Goal: Check status: Check status

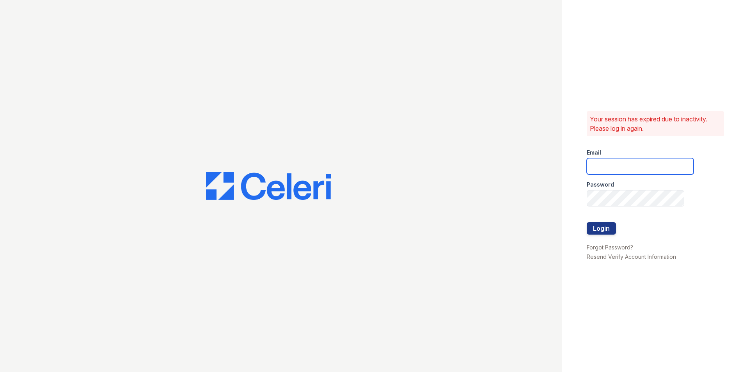
type input "kimberly.am@cafmanagement.com"
click at [600, 237] on div at bounding box center [640, 239] width 107 height 8
click at [601, 228] on button "Login" at bounding box center [601, 228] width 29 height 12
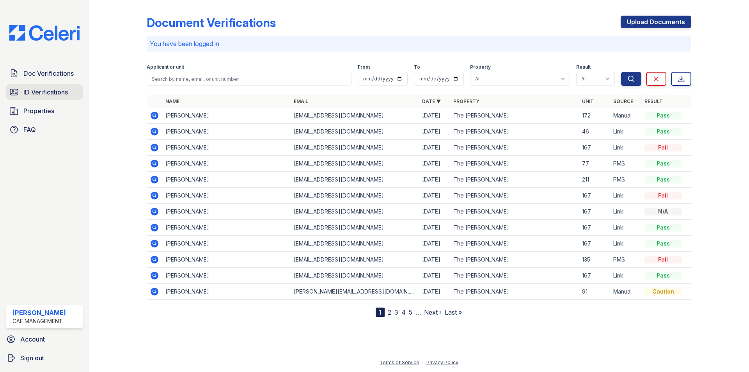
click at [34, 91] on span "ID Verifications" at bounding box center [45, 91] width 44 height 9
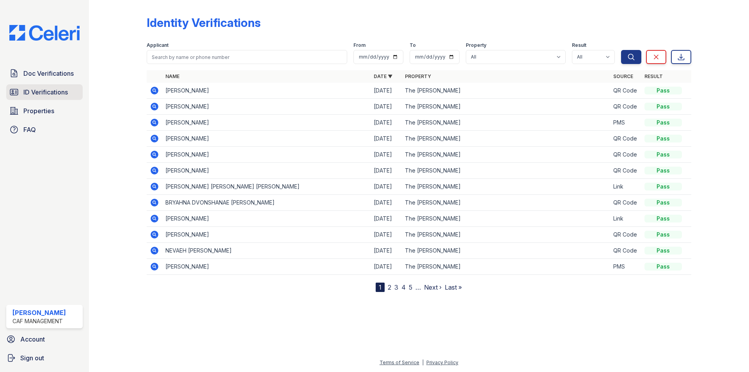
click at [61, 87] on span "ID Verifications" at bounding box center [45, 91] width 44 height 9
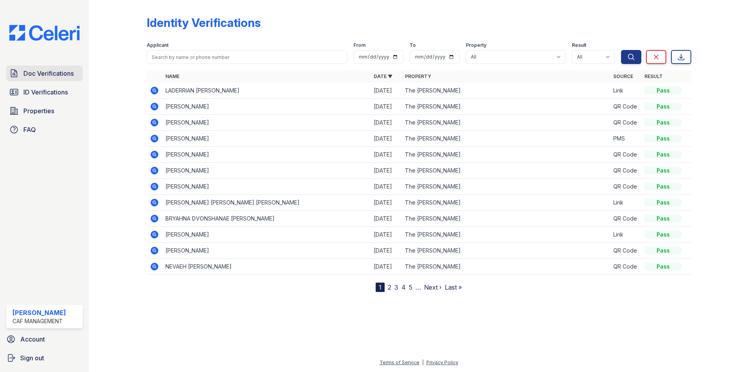
click at [53, 80] on link "Doc Verifications" at bounding box center [44, 74] width 77 height 16
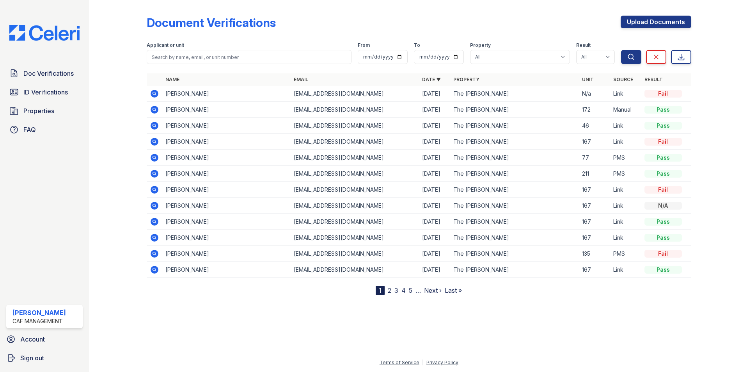
click at [157, 92] on icon at bounding box center [155, 94] width 8 height 8
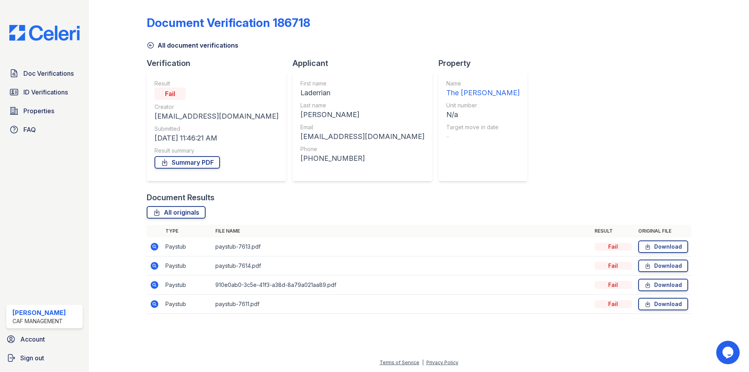
click at [155, 249] on icon at bounding box center [155, 247] width 8 height 8
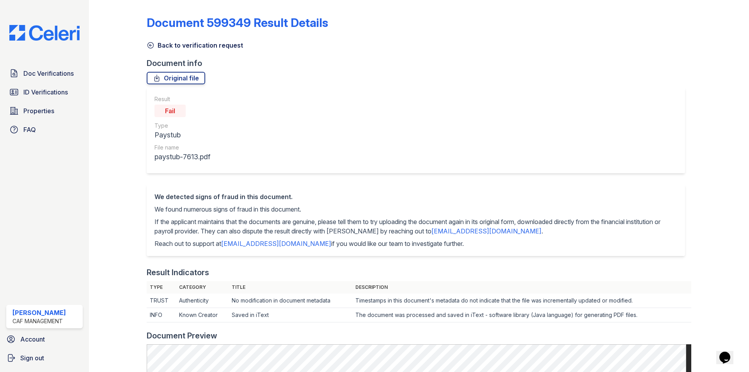
click at [201, 43] on link "Back to verification request" at bounding box center [195, 45] width 96 height 9
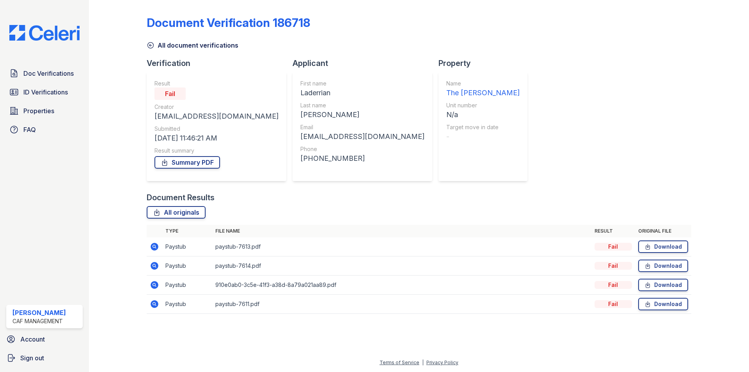
click at [159, 285] on td at bounding box center [155, 285] width 16 height 19
click at [157, 285] on icon at bounding box center [155, 285] width 8 height 8
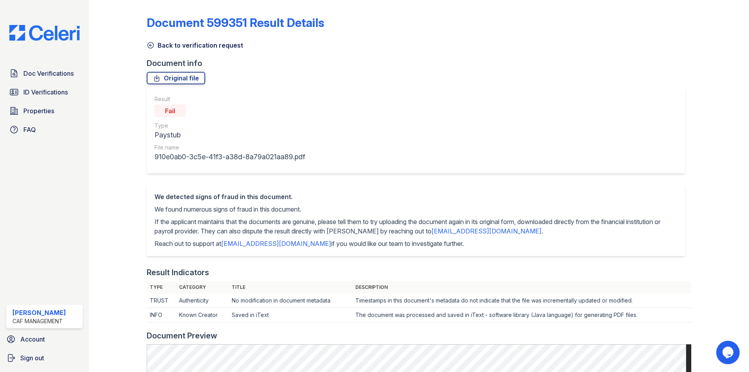
click at [215, 41] on link "Back to verification request" at bounding box center [195, 45] width 96 height 9
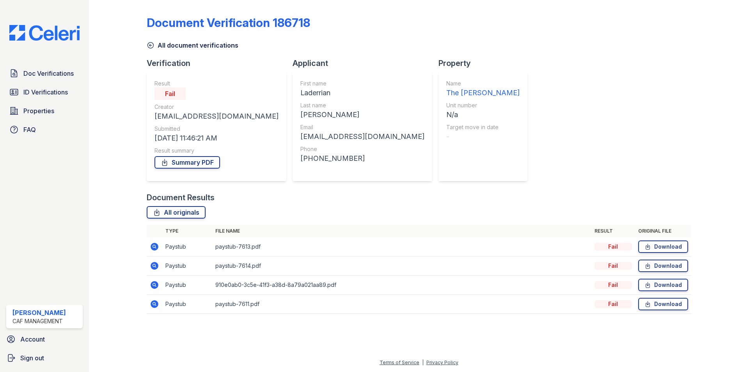
click at [215, 47] on link "All document verifications" at bounding box center [193, 45] width 92 height 9
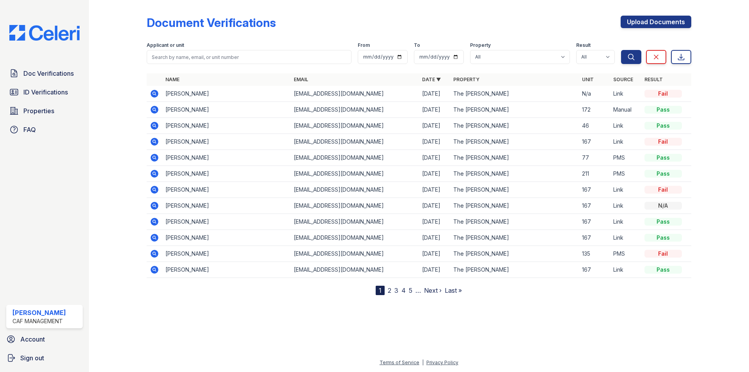
click at [151, 94] on icon at bounding box center [155, 94] width 8 height 8
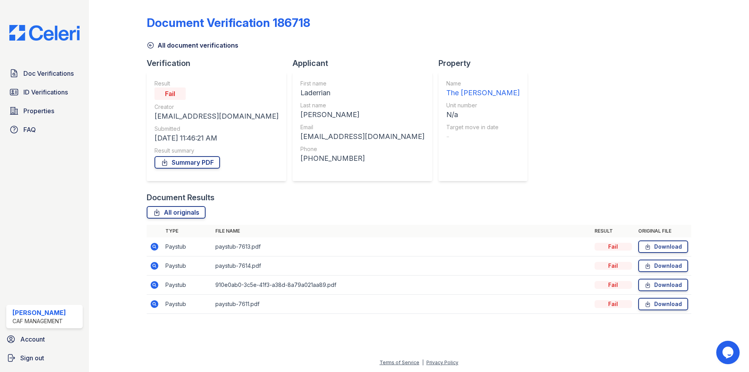
click at [152, 308] on icon at bounding box center [154, 303] width 9 height 9
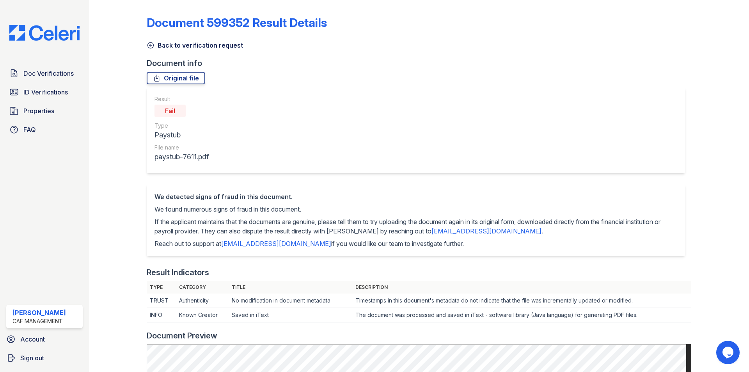
click at [202, 46] on link "Back to verification request" at bounding box center [195, 45] width 96 height 9
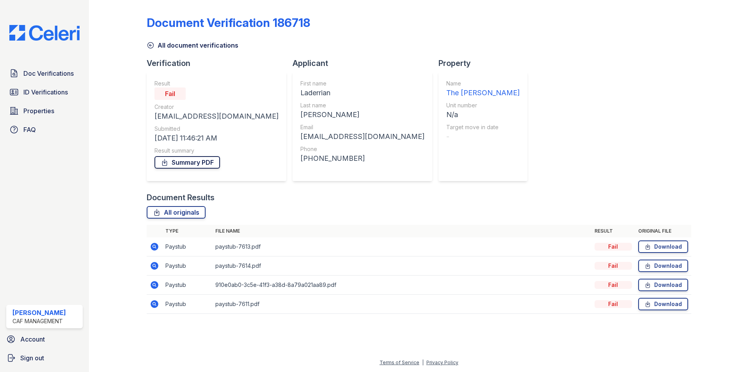
click at [194, 164] on link "Summary PDF" at bounding box center [188, 162] width 66 height 12
click at [62, 96] on span "ID Verifications" at bounding box center [45, 91] width 44 height 9
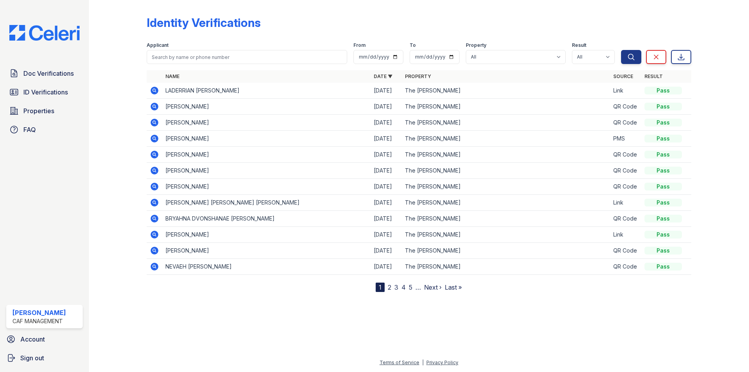
click at [151, 89] on icon at bounding box center [155, 91] width 8 height 8
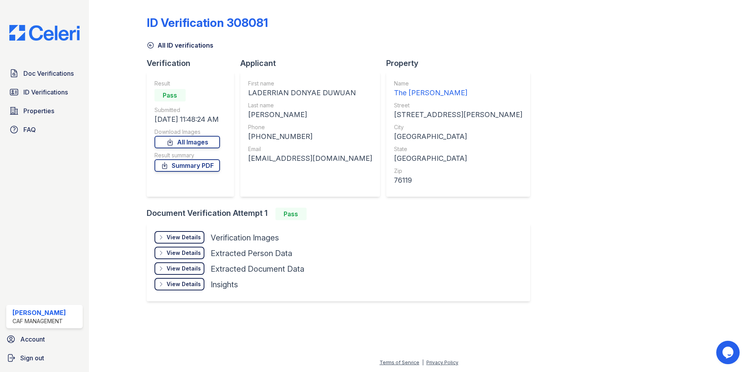
click at [183, 240] on div "View Details" at bounding box center [184, 237] width 34 height 8
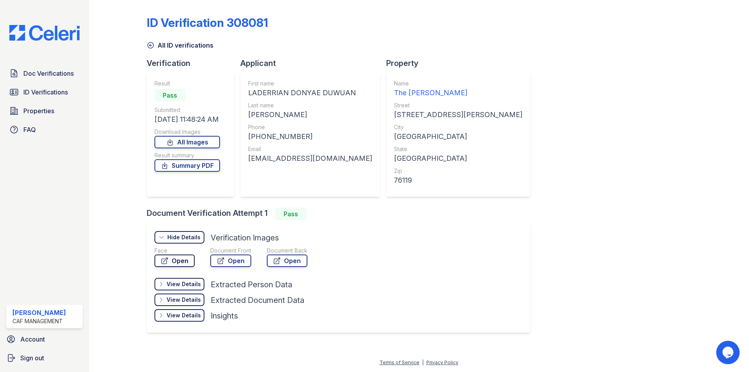
click at [187, 262] on link "Open" at bounding box center [175, 260] width 40 height 12
click at [238, 258] on link "Open" at bounding box center [230, 260] width 41 height 12
click at [57, 74] on span "Doc Verifications" at bounding box center [48, 73] width 50 height 9
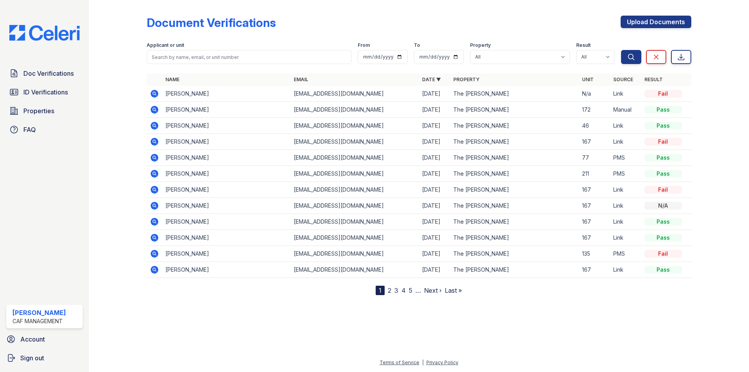
click at [154, 95] on icon at bounding box center [155, 94] width 8 height 8
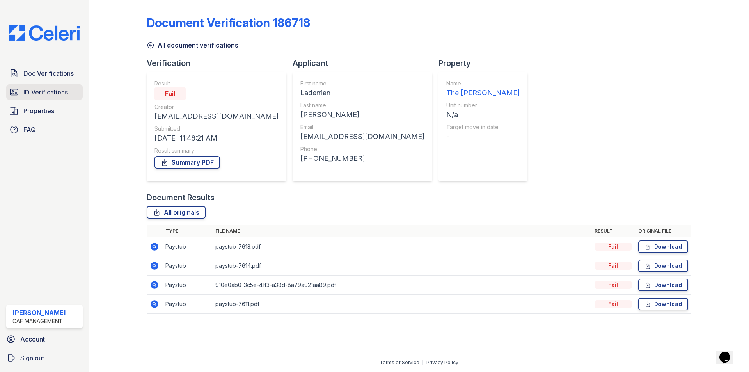
click at [37, 97] on link "ID Verifications" at bounding box center [44, 92] width 77 height 16
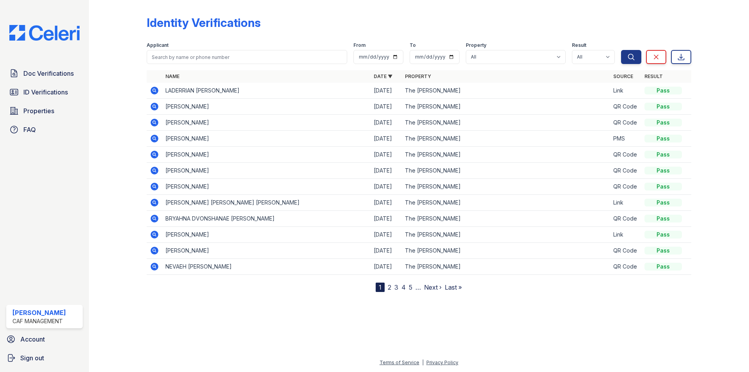
click at [155, 89] on icon at bounding box center [154, 90] width 2 height 2
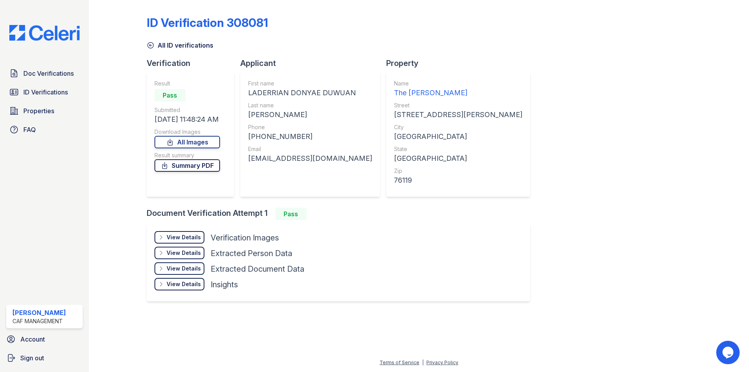
click at [198, 162] on link "Summary PDF" at bounding box center [188, 165] width 66 height 12
